Goal: Transaction & Acquisition: Purchase product/service

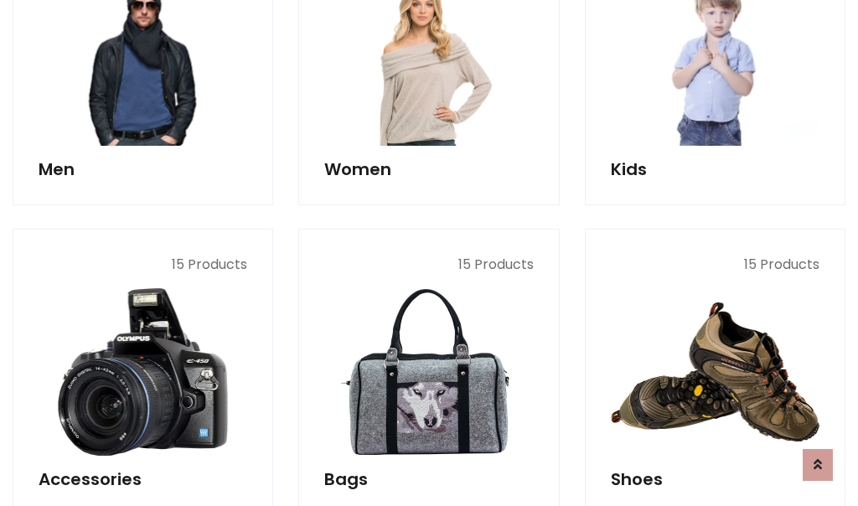
scroll to position [561, 0]
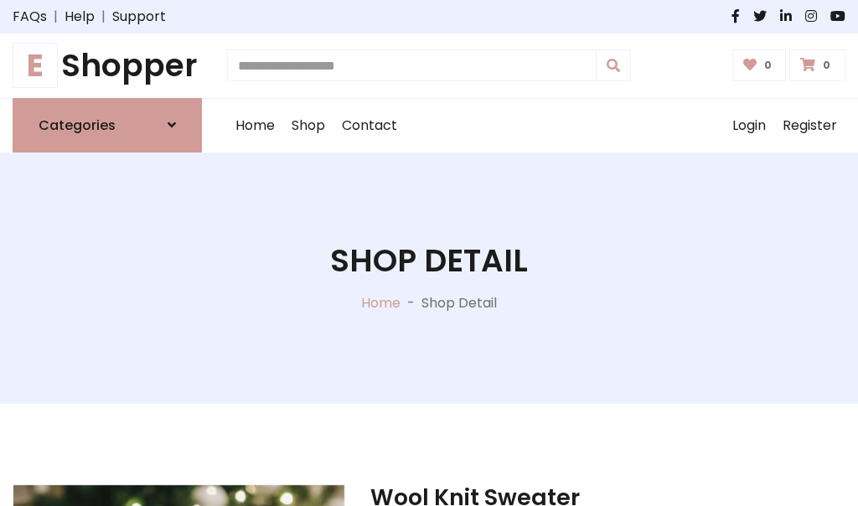
click at [107, 65] on h1 "E Shopper" at bounding box center [107, 66] width 189 height 38
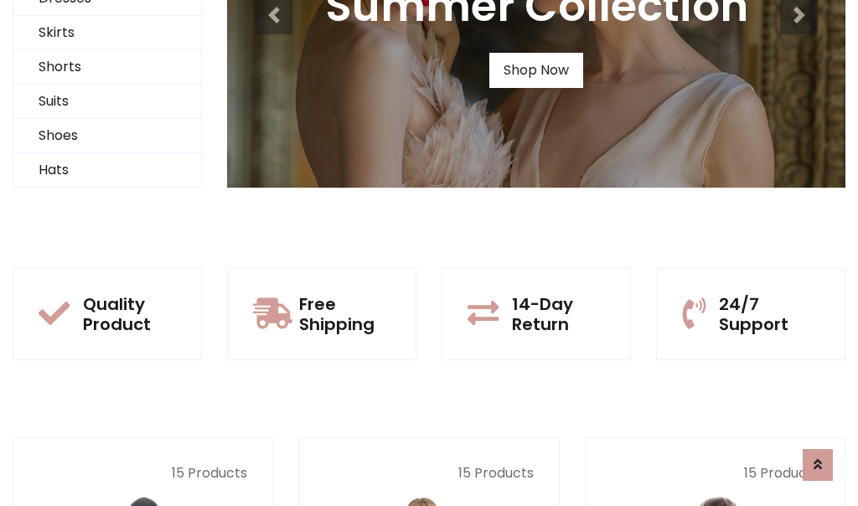
scroll to position [162, 0]
